Goal: Task Accomplishment & Management: Manage account settings

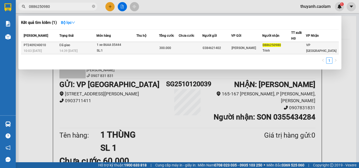
type input "0886250980"
click at [217, 48] on div "0384621402" at bounding box center [216, 48] width 28 height 6
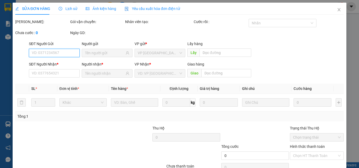
type input "0384621402"
type input "0886250980"
type input "Trinh"
type input "300.000"
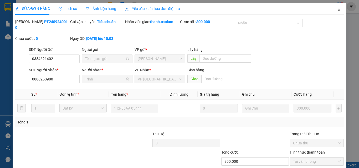
click at [337, 9] on icon "close" at bounding box center [339, 10] width 4 height 4
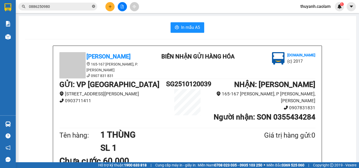
click at [93, 6] on icon "close-circle" at bounding box center [93, 6] width 3 height 3
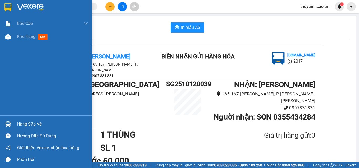
click at [7, 3] on img at bounding box center [7, 7] width 7 height 8
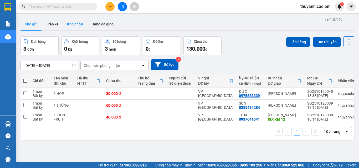
click at [76, 25] on button "Kho nhận" at bounding box center [75, 24] width 24 height 13
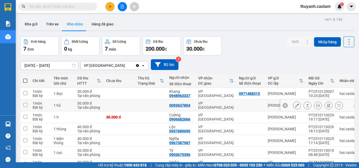
scroll to position [32, 0]
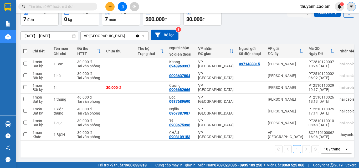
click at [353, 6] on icon "caret-down" at bounding box center [351, 6] width 5 height 5
click at [326, 8] on span "thuyanh.caolam" at bounding box center [315, 6] width 39 height 7
click at [319, 19] on li "Đăng xuất" at bounding box center [315, 16] width 39 height 8
